Goal: Transaction & Acquisition: Purchase product/service

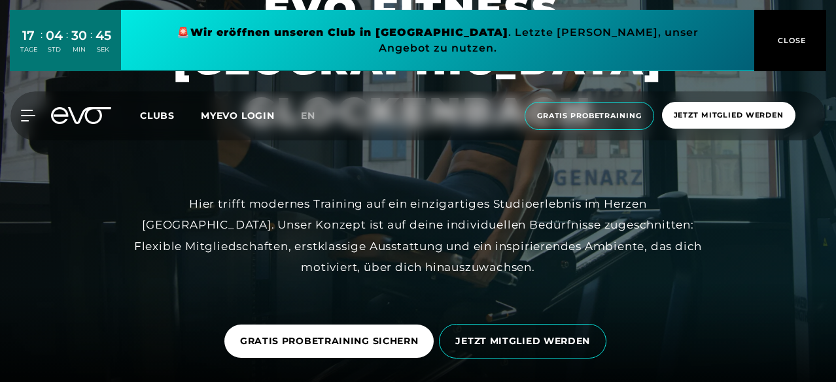
scroll to position [196, 0]
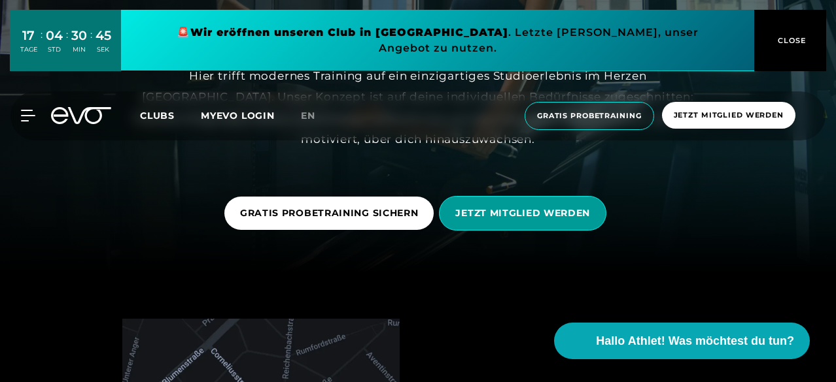
click at [500, 196] on span "JETZT MITGLIED WERDEN" at bounding box center [522, 213] width 167 height 35
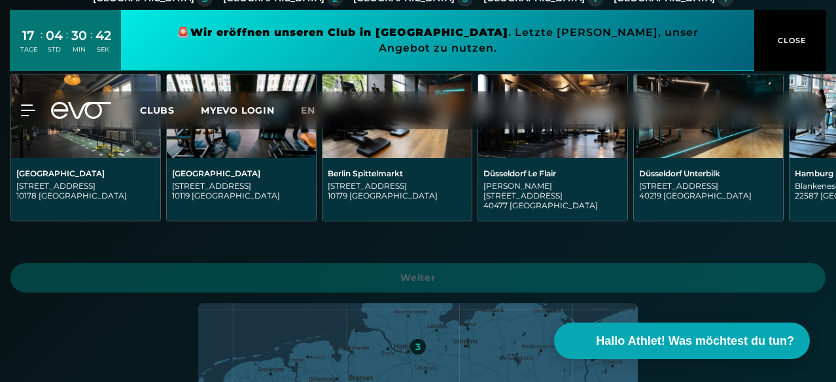
scroll to position [392, 0]
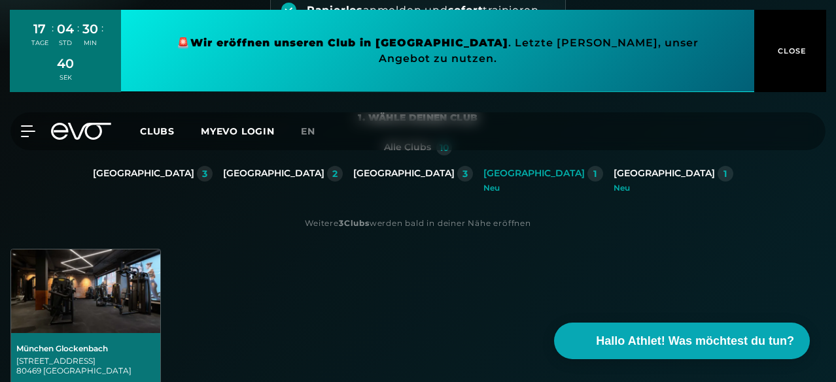
click at [155, 356] on div "[STREET_ADDRESS]" at bounding box center [85, 366] width 139 height 20
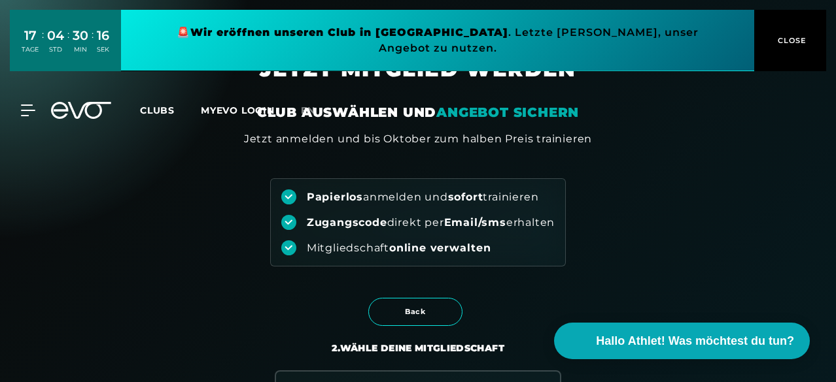
scroll to position [0, 0]
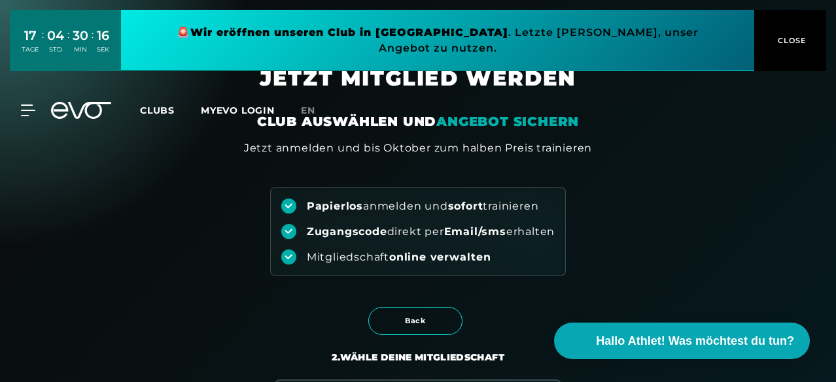
click at [175, 105] on span "Clubs" at bounding box center [157, 111] width 35 height 12
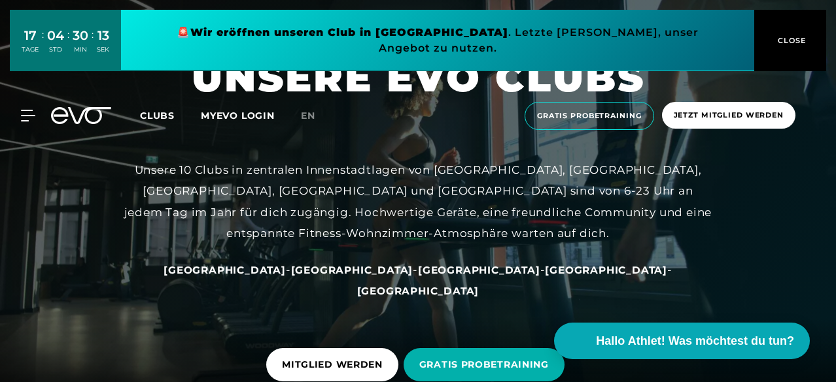
click at [545, 268] on span "[GEOGRAPHIC_DATA]" at bounding box center [606, 270] width 122 height 12
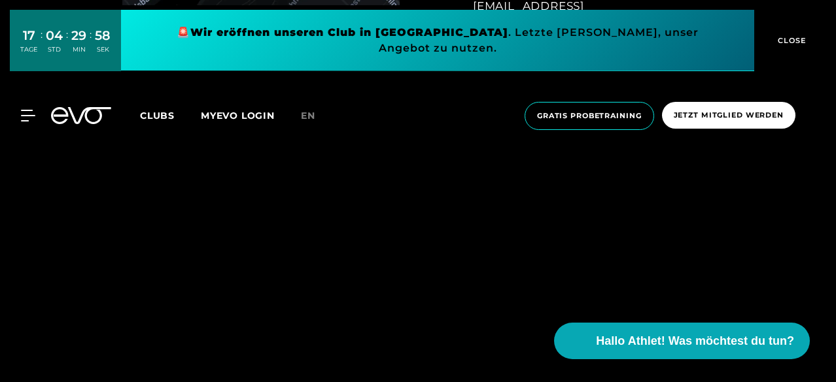
scroll to position [981, 0]
